Goal: Navigation & Orientation: Go to known website

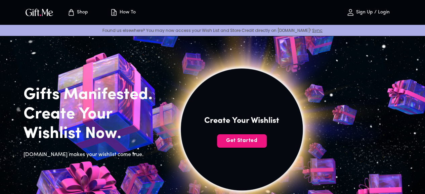
click at [195, 70] on img at bounding box center [242, 137] width 302 height 287
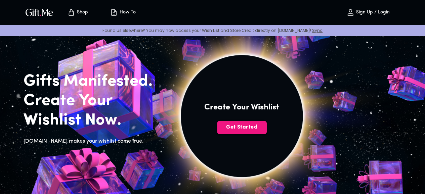
scroll to position [27, 0]
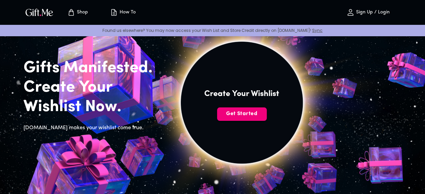
click at [267, 120] on button "Get Started" at bounding box center [242, 113] width 50 height 13
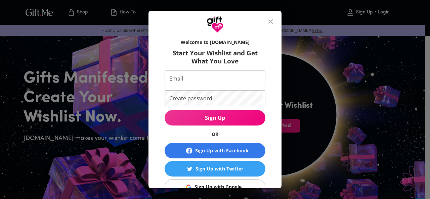
click at [271, 23] on icon "close" at bounding box center [271, 21] width 8 height 8
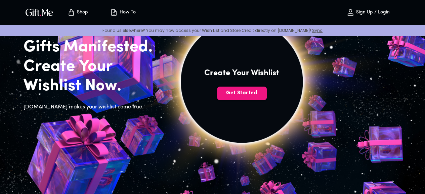
scroll to position [0, 0]
